Goal: Navigation & Orientation: Find specific page/section

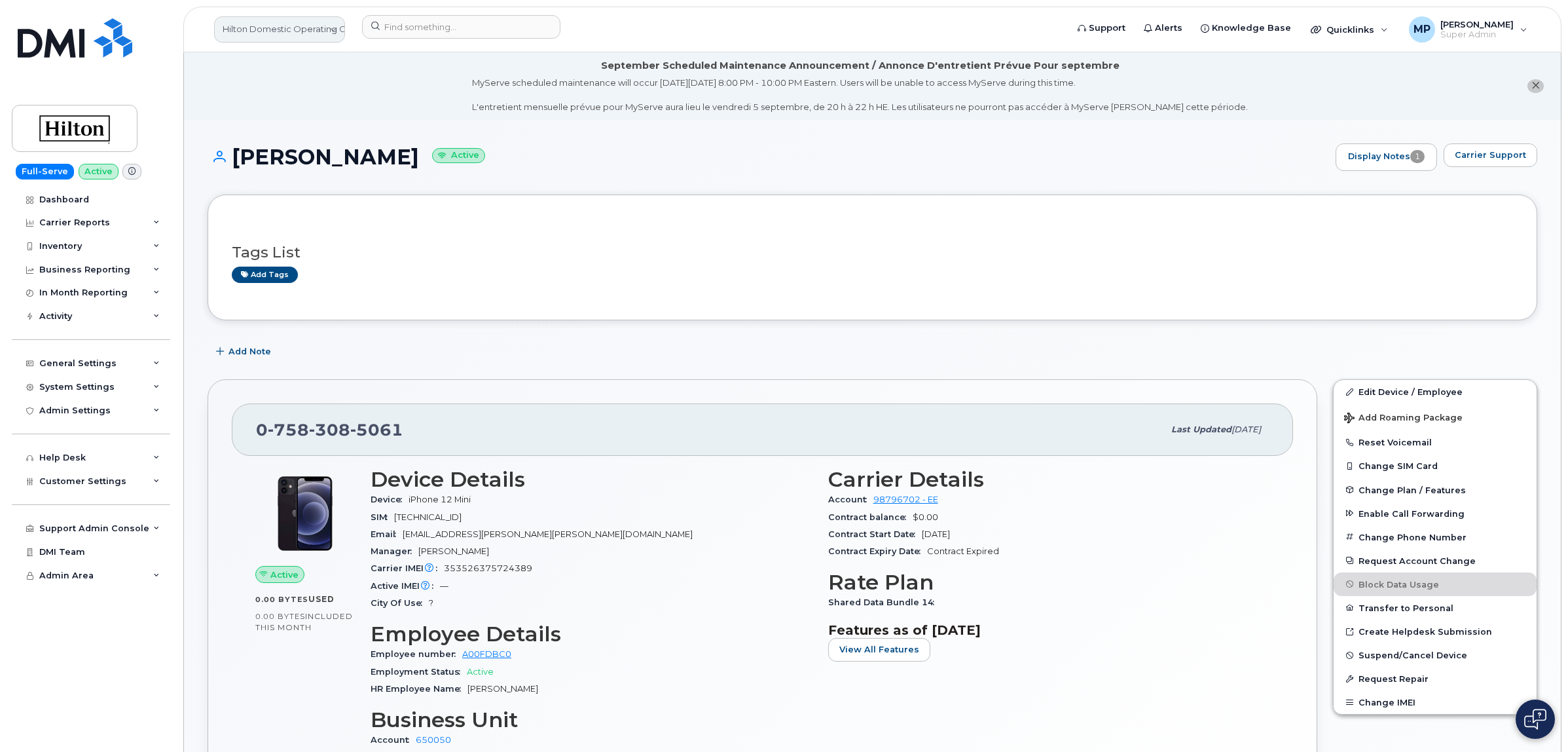
click at [276, 28] on link "Hilton Domestic Operating Company Inc" at bounding box center [280, 30] width 131 height 26
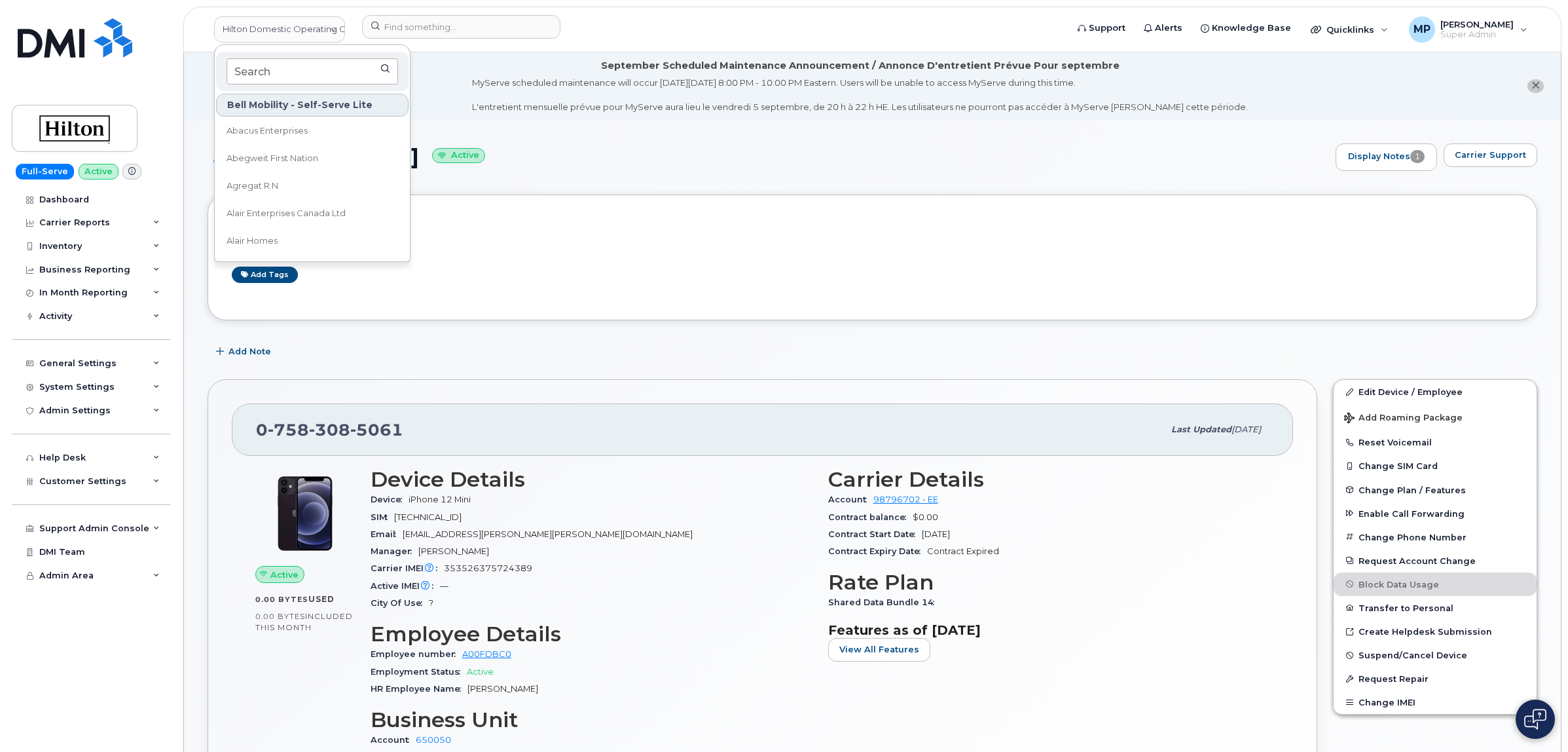
click at [277, 68] on input at bounding box center [312, 71] width 171 height 26
type input "abm"
click at [284, 131] on link "ABM Connect" at bounding box center [312, 131] width 193 height 26
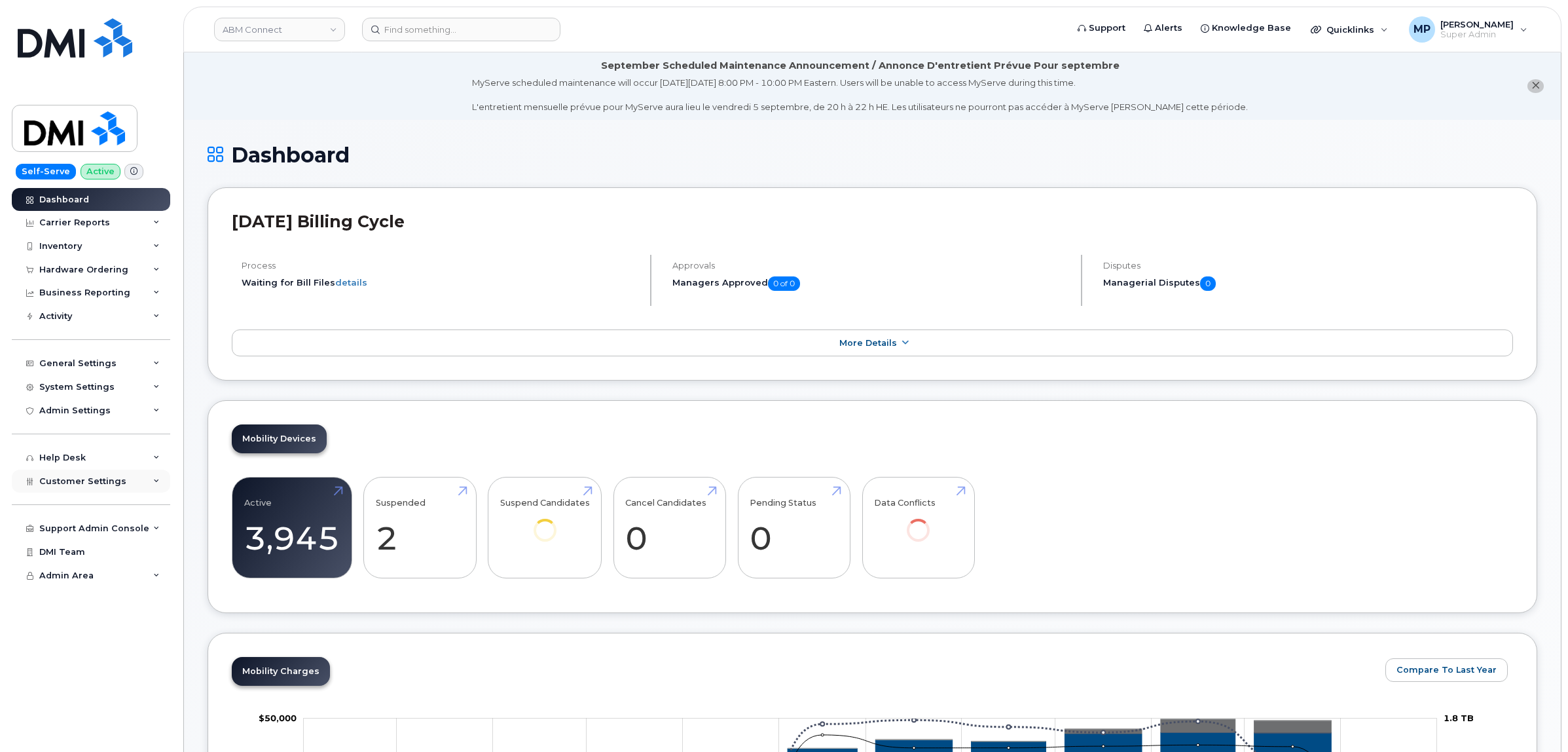
click at [80, 486] on span "Customer Settings" at bounding box center [82, 481] width 87 height 10
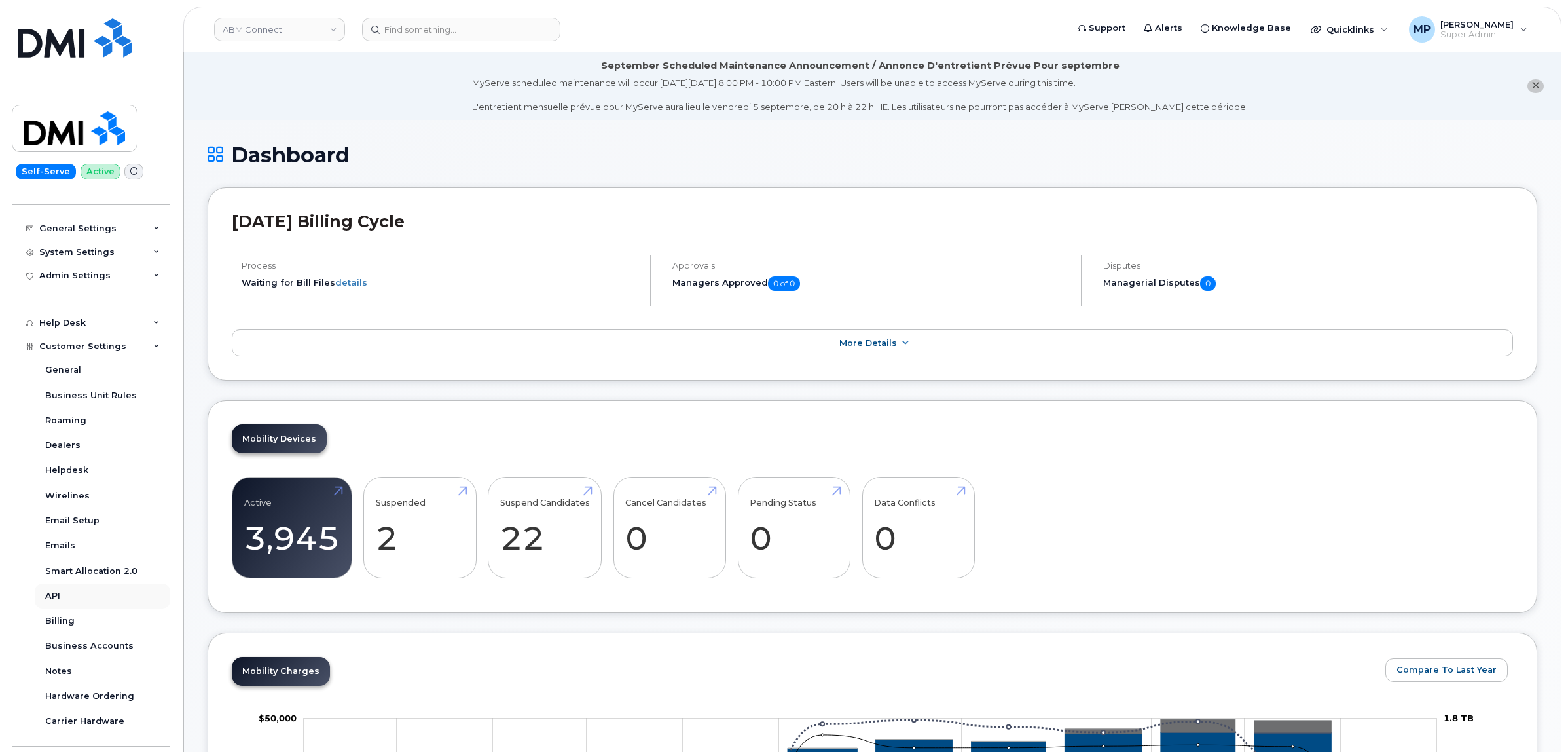
scroll to position [215, 0]
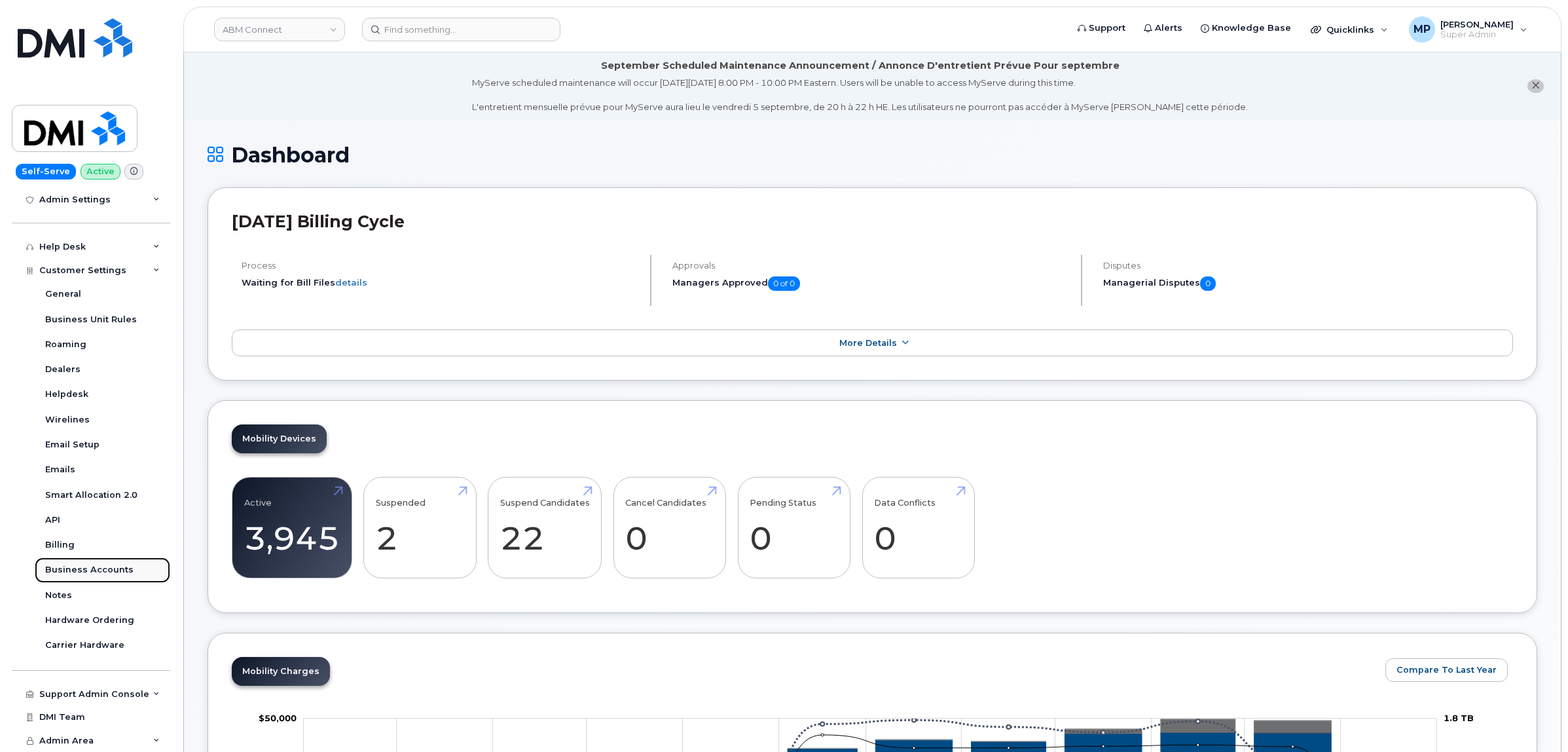
click at [75, 572] on div "Business Accounts" at bounding box center [89, 569] width 88 height 12
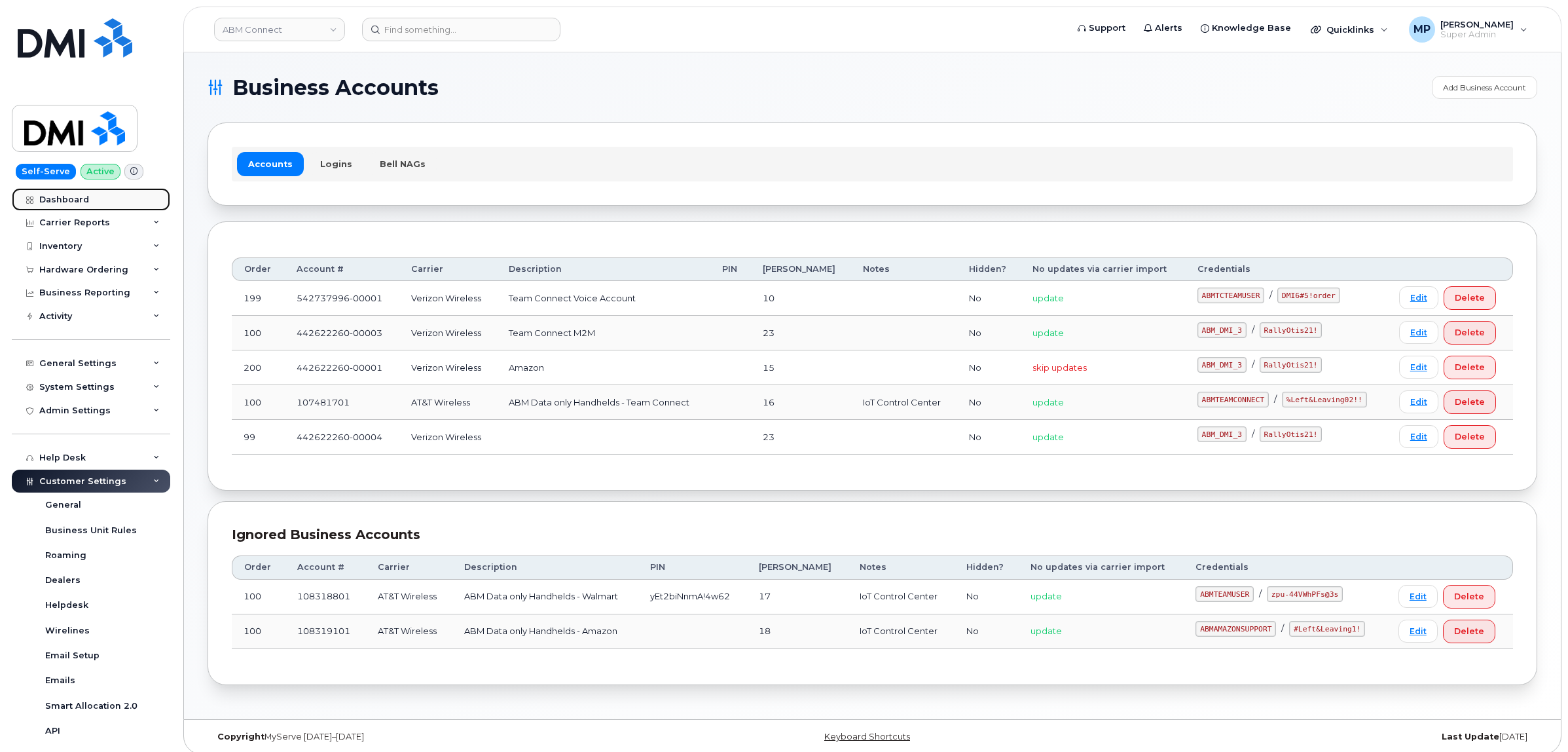
click at [63, 196] on div "Dashboard" at bounding box center [64, 199] width 50 height 11
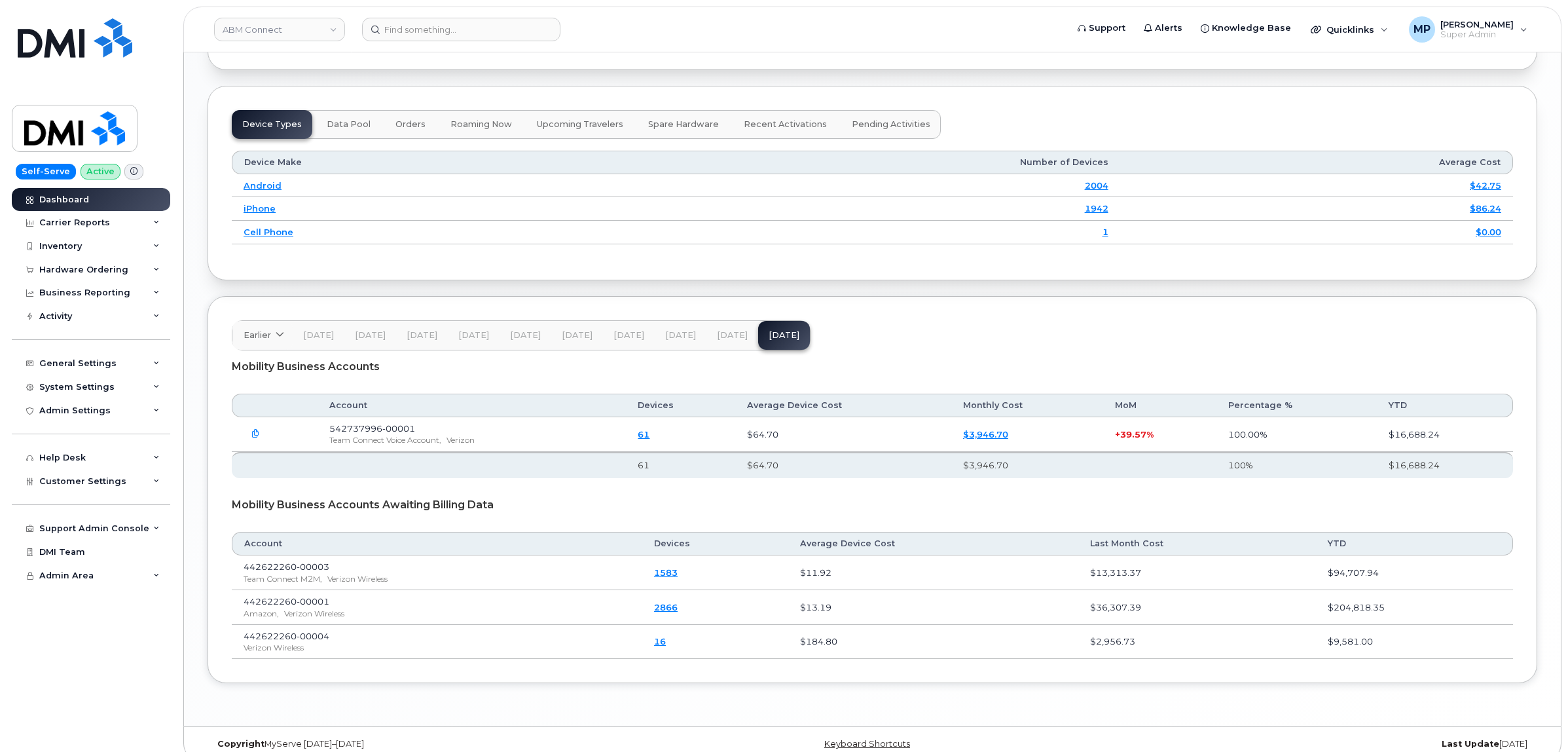
scroll to position [1625, 0]
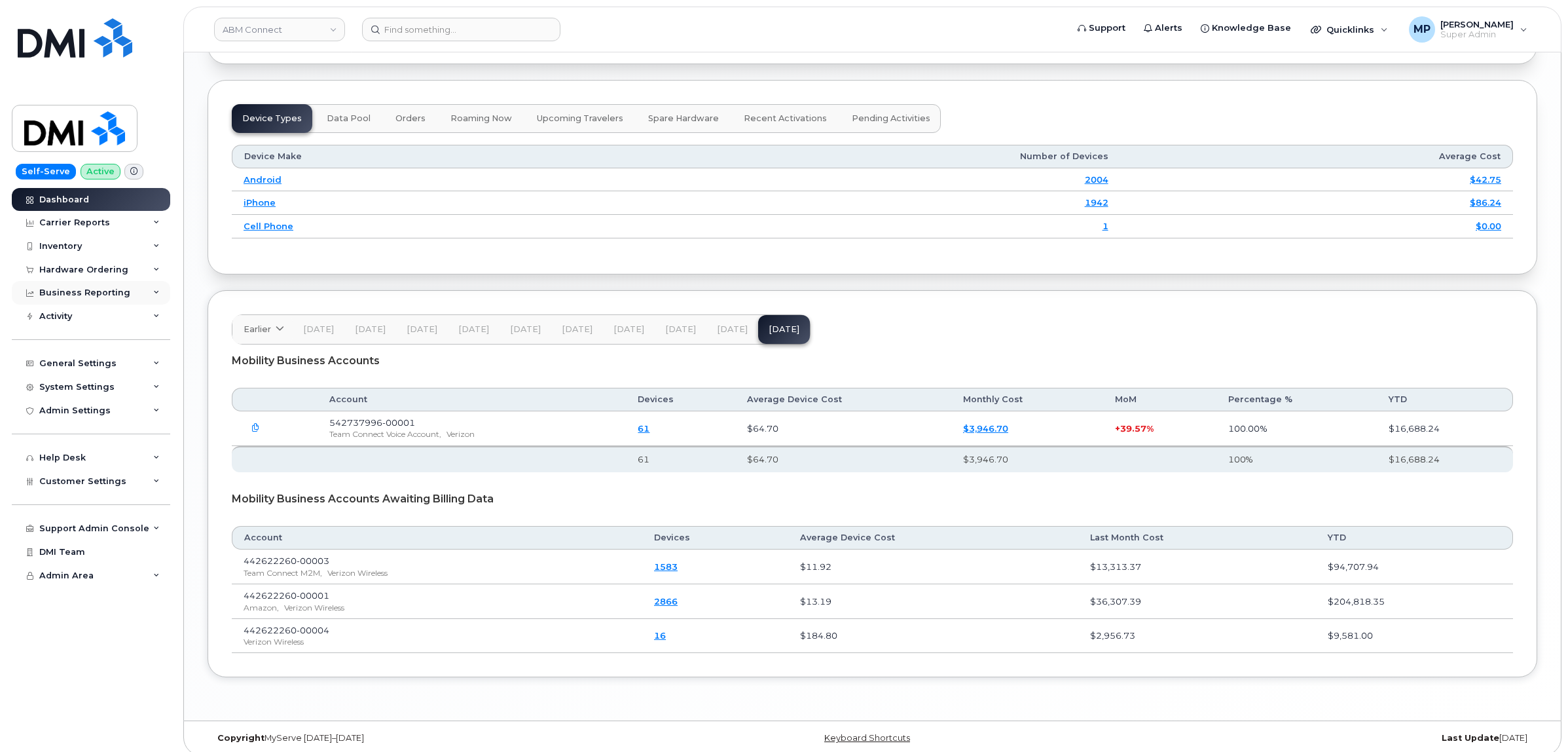
click at [69, 298] on div "Business Reporting" at bounding box center [84, 292] width 91 height 11
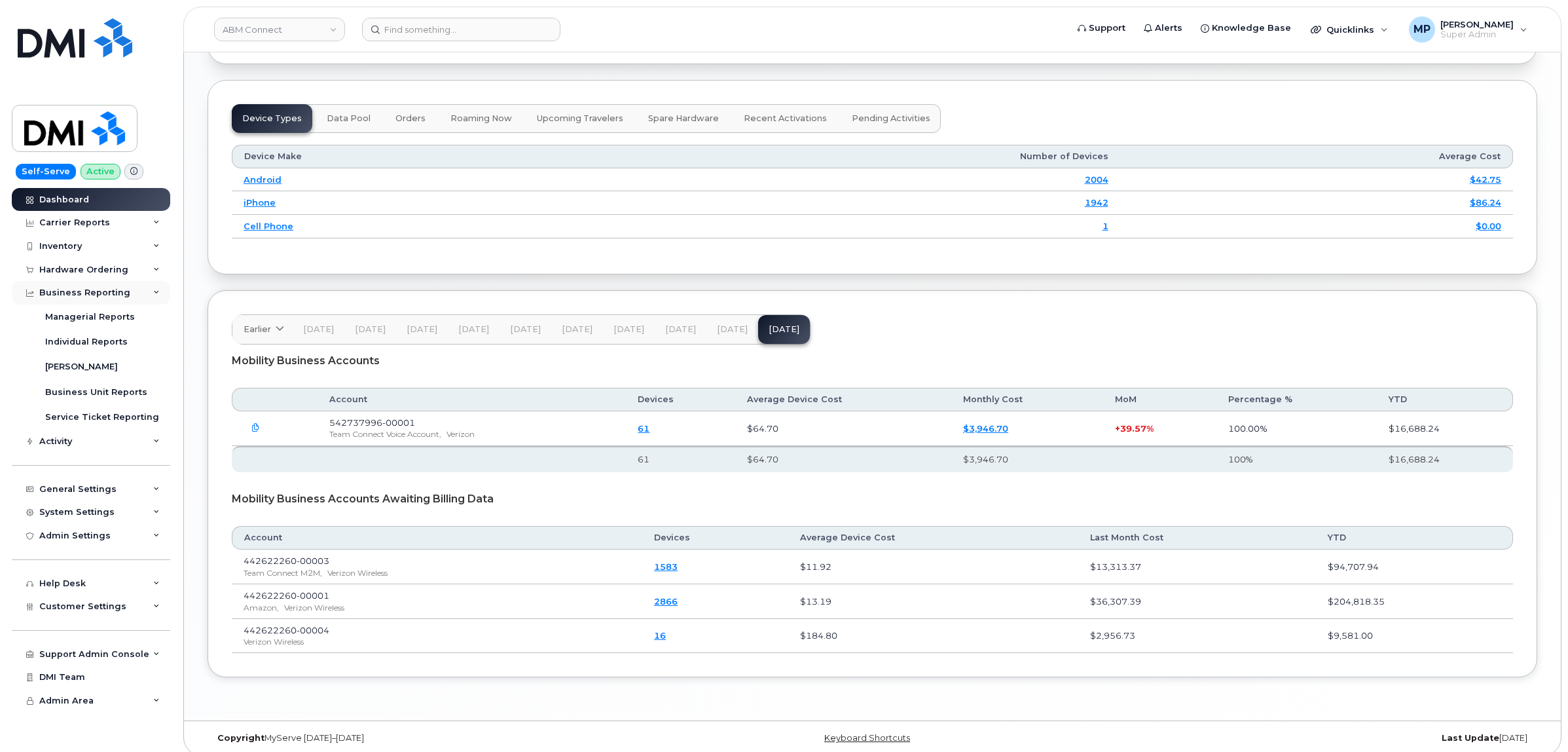
click at [74, 290] on div "Business Reporting" at bounding box center [84, 292] width 91 height 11
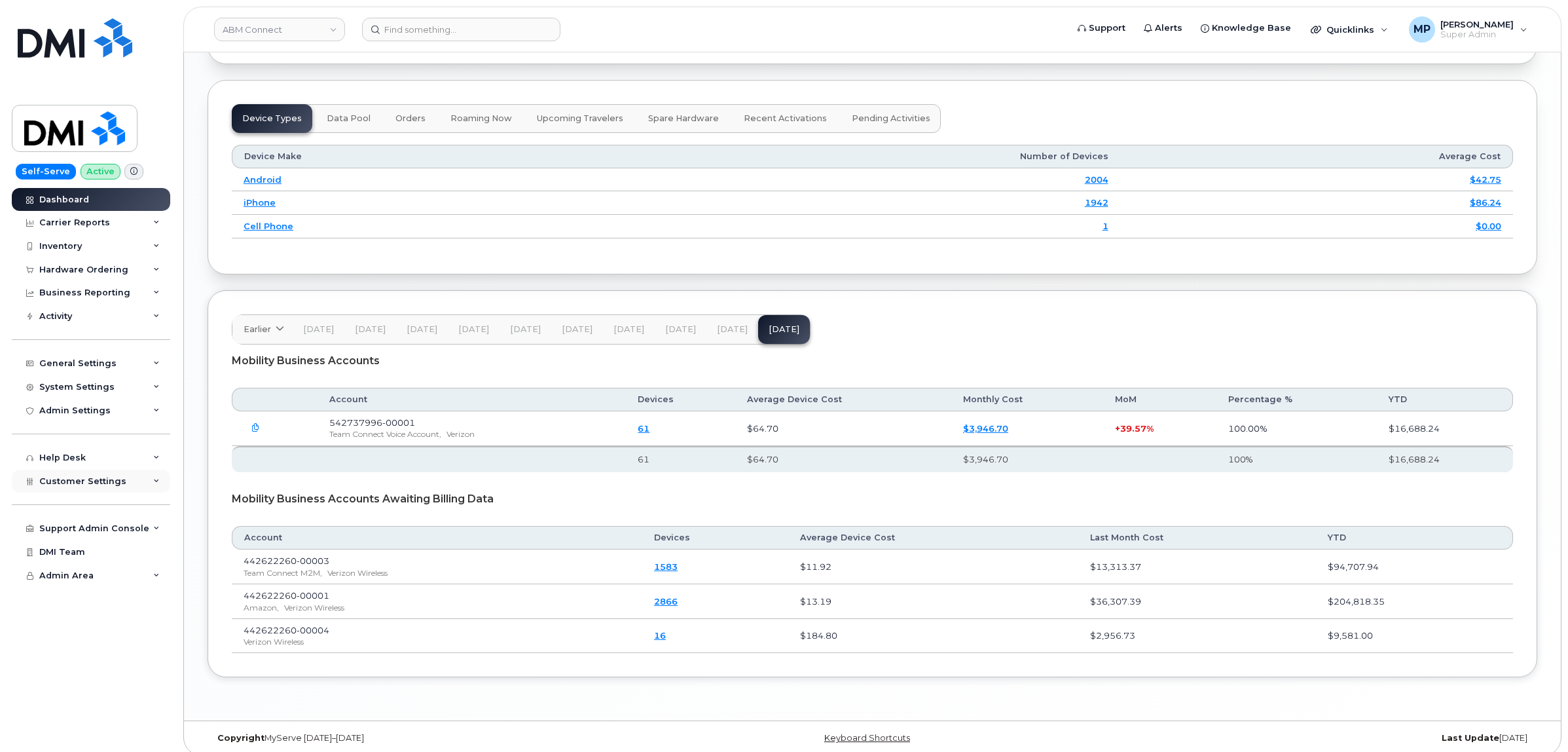
click at [86, 486] on span "Customer Settings" at bounding box center [82, 481] width 87 height 10
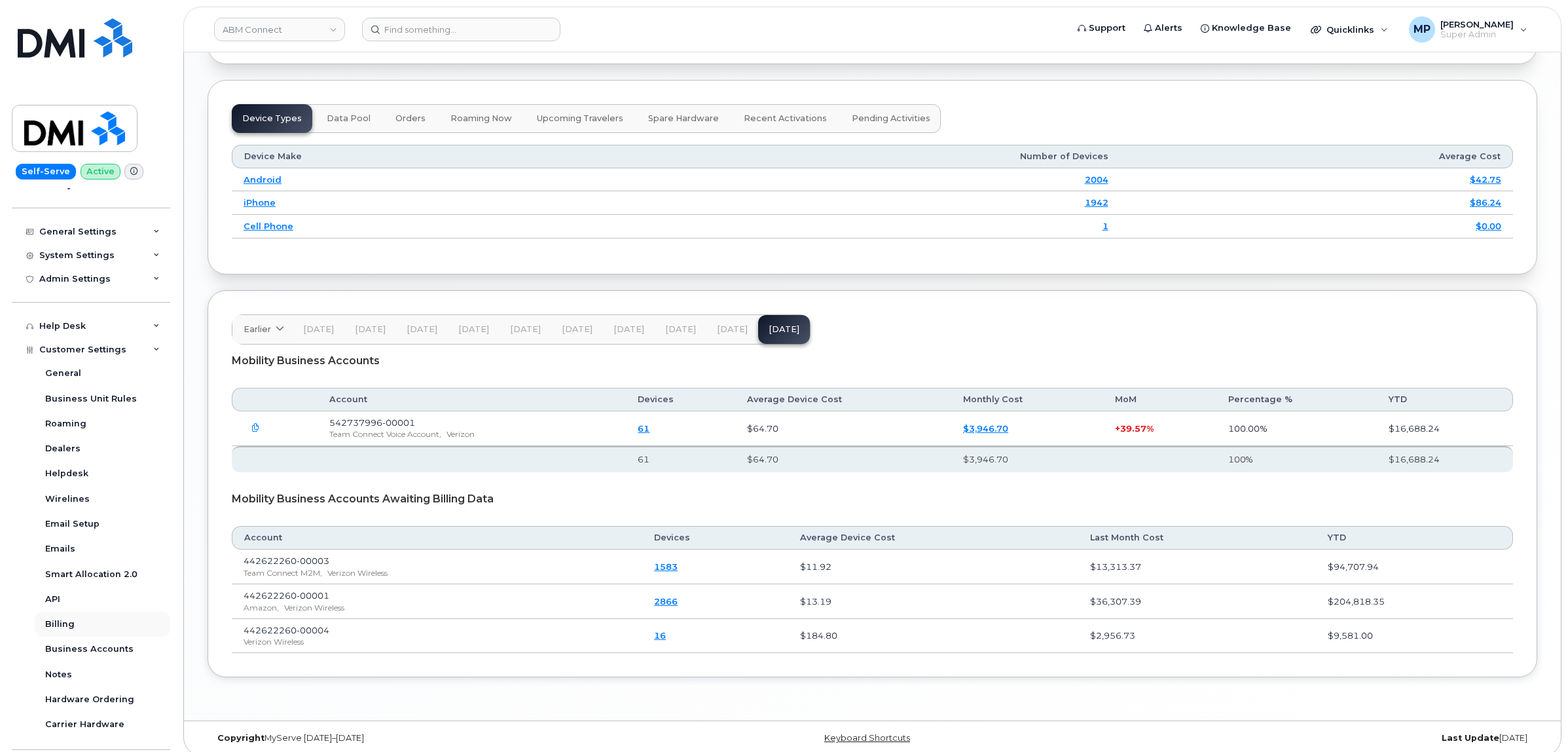
scroll to position [164, 0]
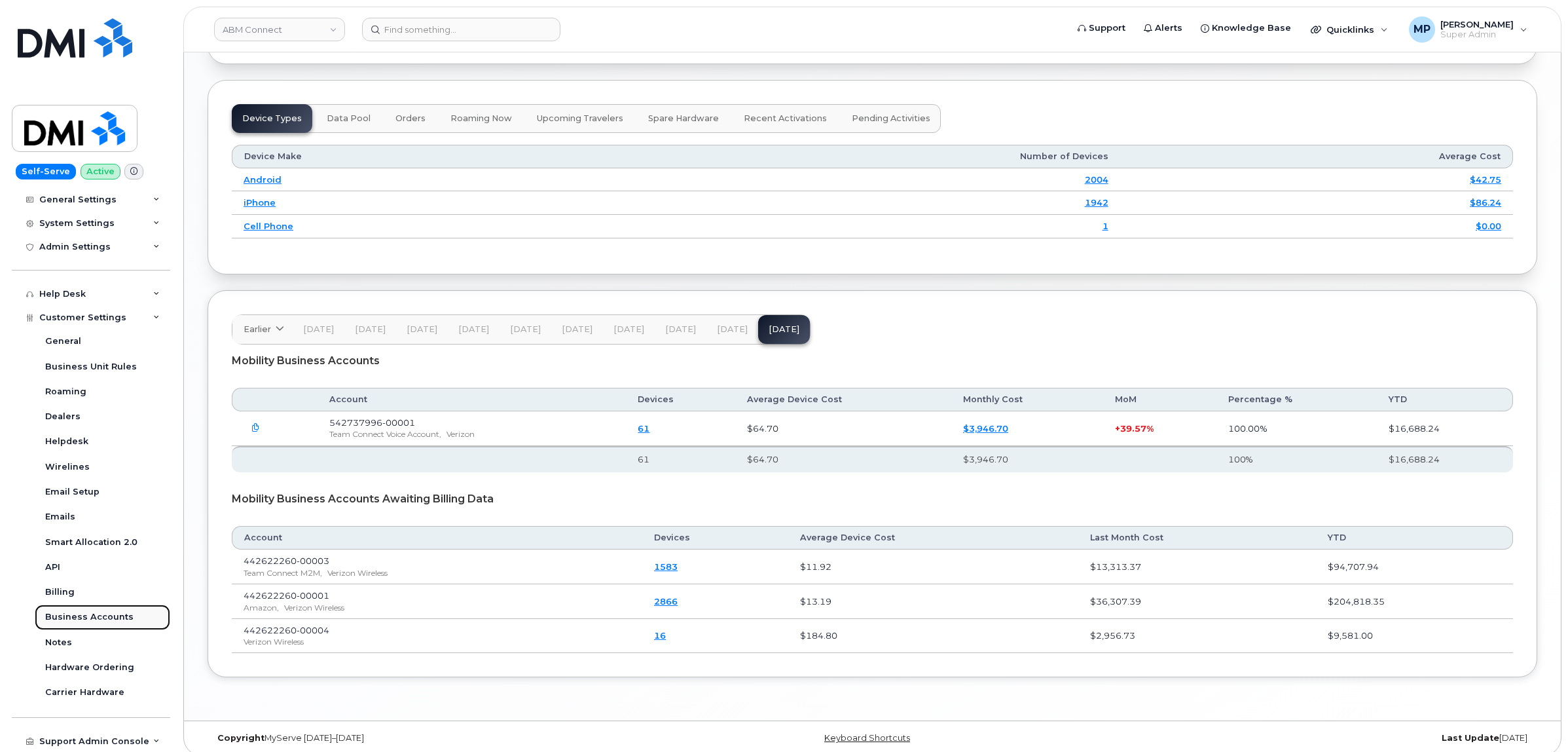
click at [66, 619] on div "Business Accounts" at bounding box center [89, 616] width 88 height 12
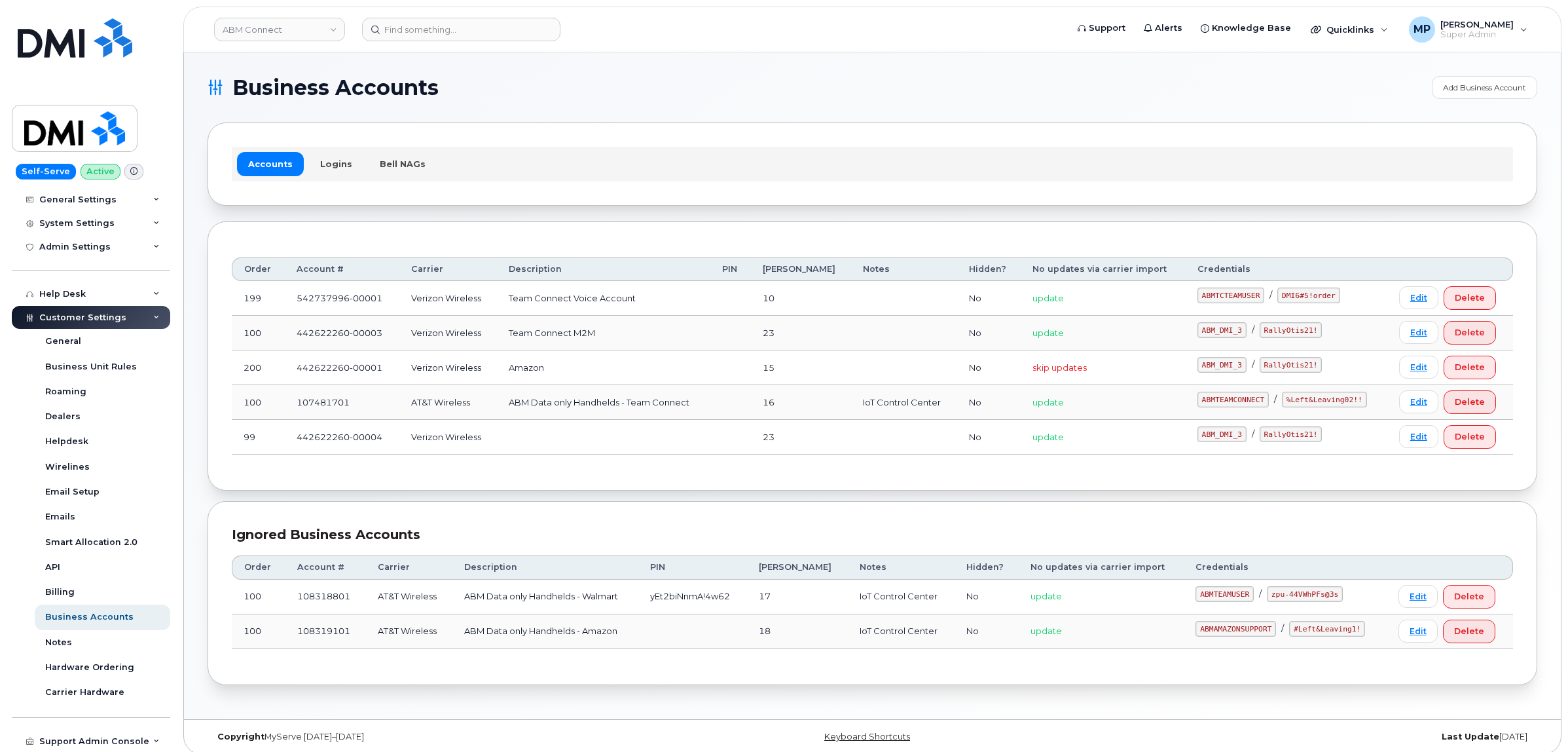
click at [322, 271] on th "Account #" at bounding box center [342, 269] width 114 height 23
click at [325, 269] on th "Account #" at bounding box center [342, 269] width 114 height 23
